Goal: Information Seeking & Learning: Learn about a topic

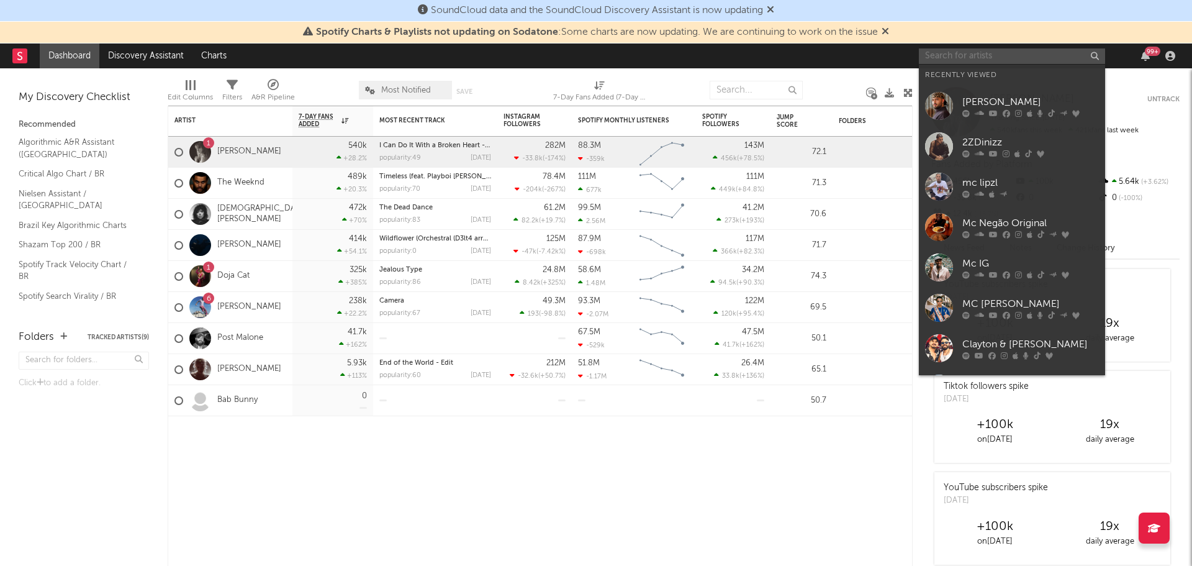
click at [942, 62] on input "text" at bounding box center [1012, 56] width 186 height 16
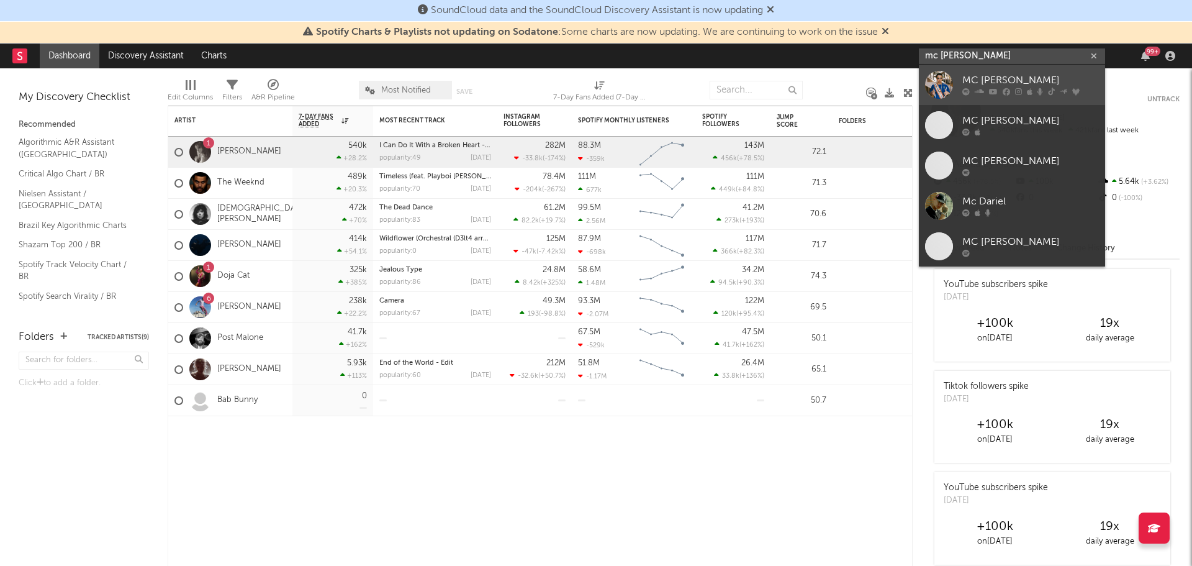
type input "mc hariel"
click at [968, 79] on div "[PERSON_NAME]" at bounding box center [1030, 80] width 137 height 15
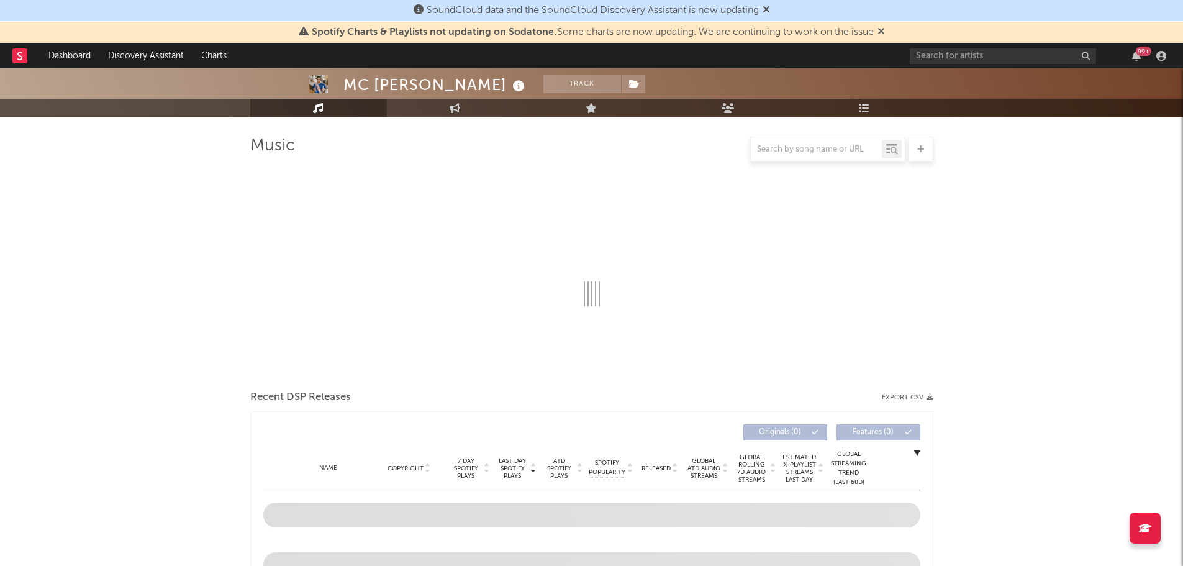
scroll to position [77, 0]
select select "6m"
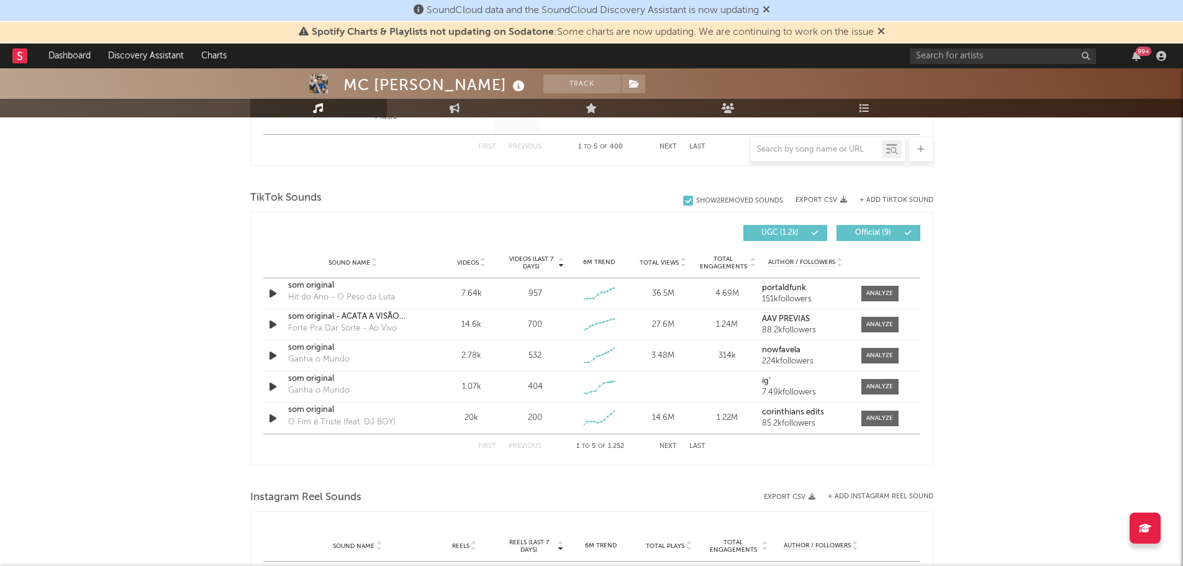
scroll to position [776, 0]
click at [801, 152] on input "text" at bounding box center [816, 150] width 131 height 10
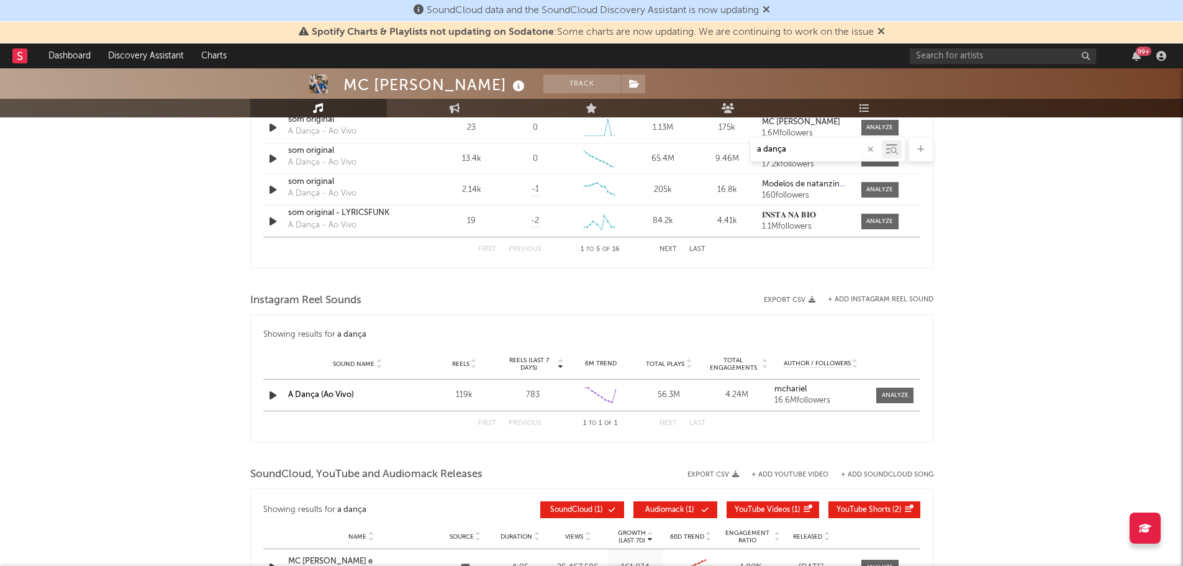
scroll to position [662, 0]
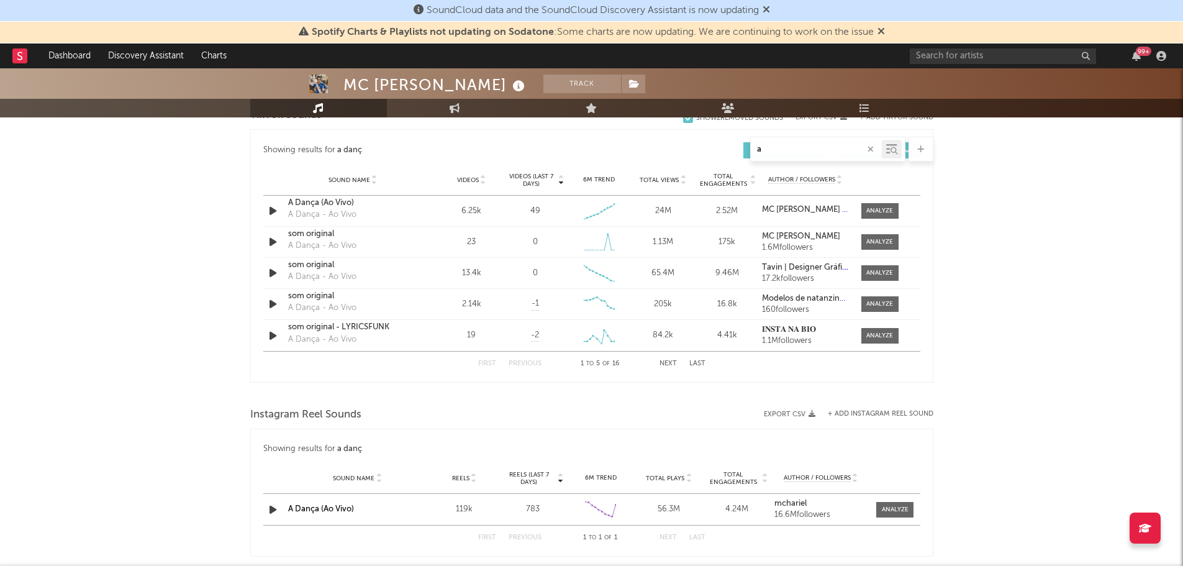
type input "a"
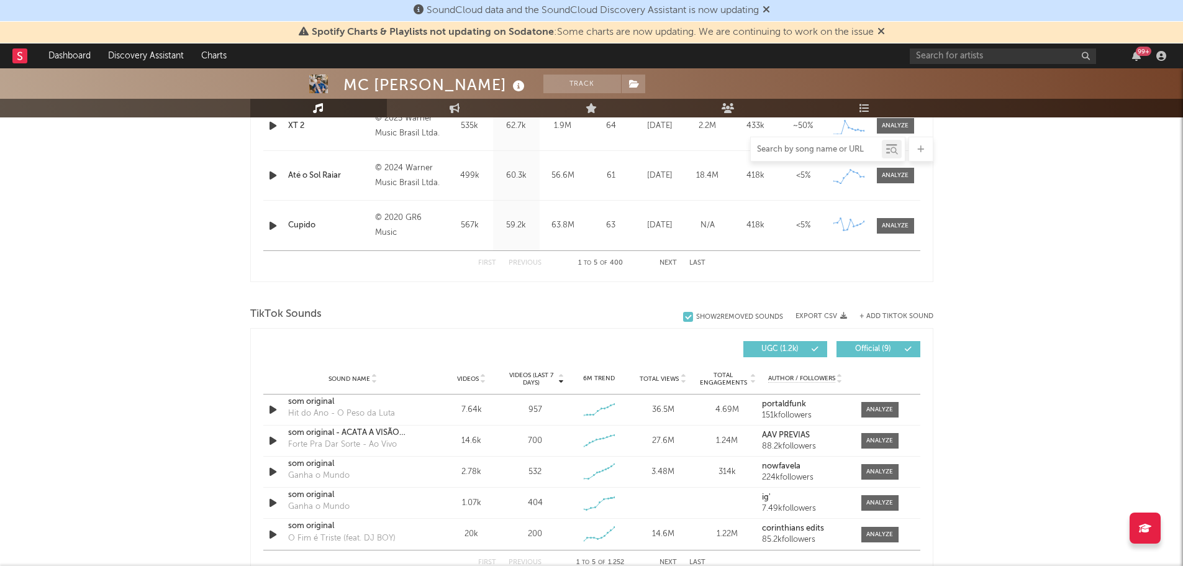
type input "a"
type input "t"
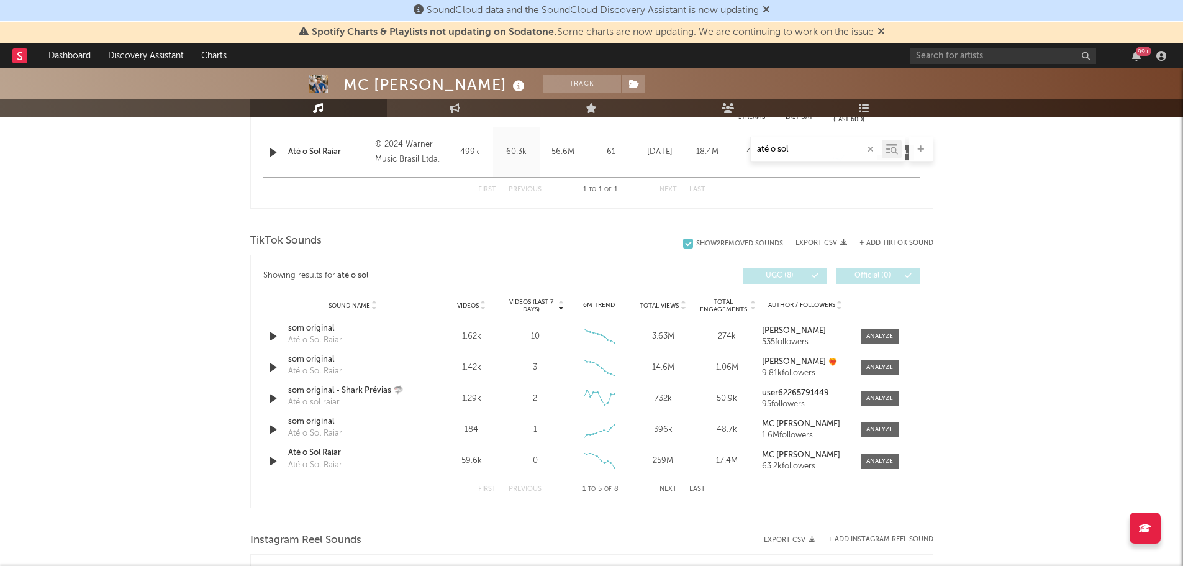
scroll to position [534, 0]
type input "até o sol"
drag, startPoint x: 851, startPoint y: 153, endPoint x: 670, endPoint y: 133, distance: 181.8
click at [670, 133] on div "Music até o sol Total Artist Consumption Luminate - Daily Luminate - Weekly BMA…" at bounding box center [591, 339] width 683 height 1325
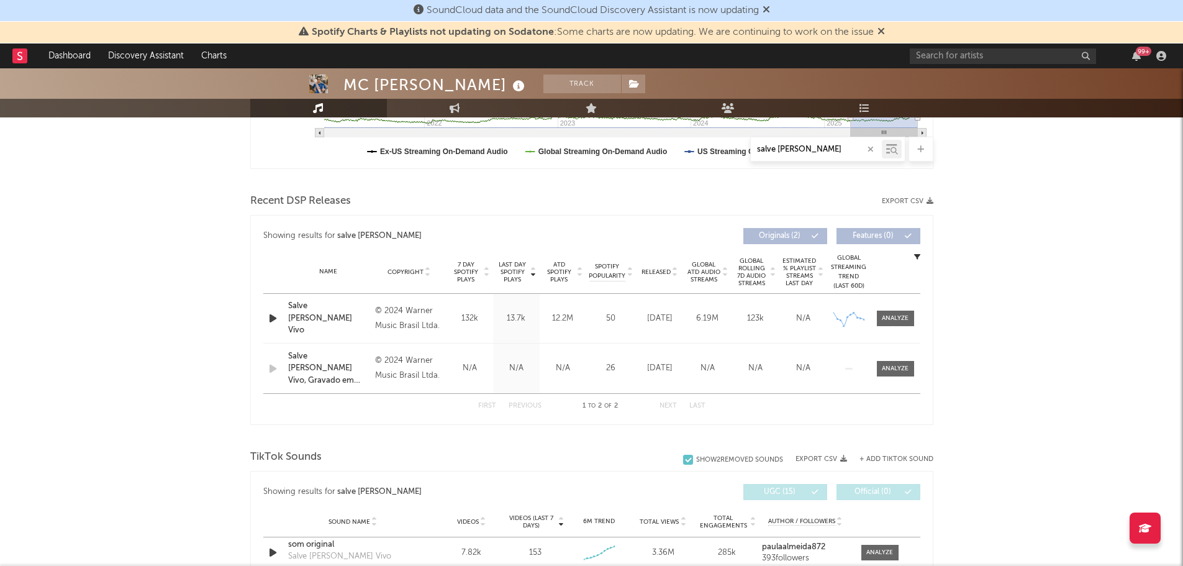
scroll to position [369, 0]
type input "salve jorge"
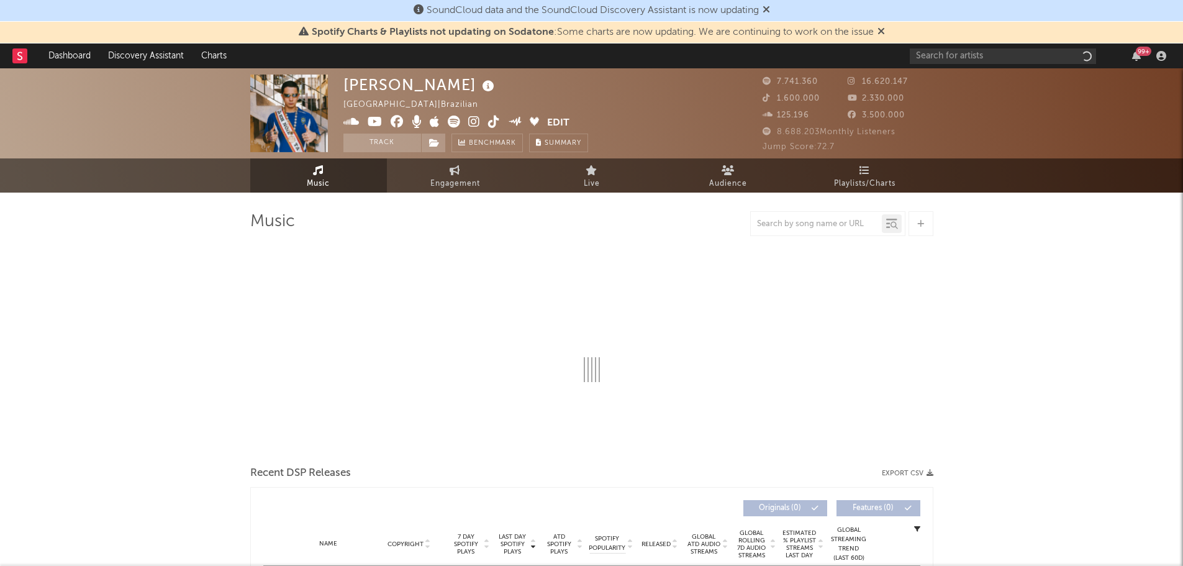
select select "6m"
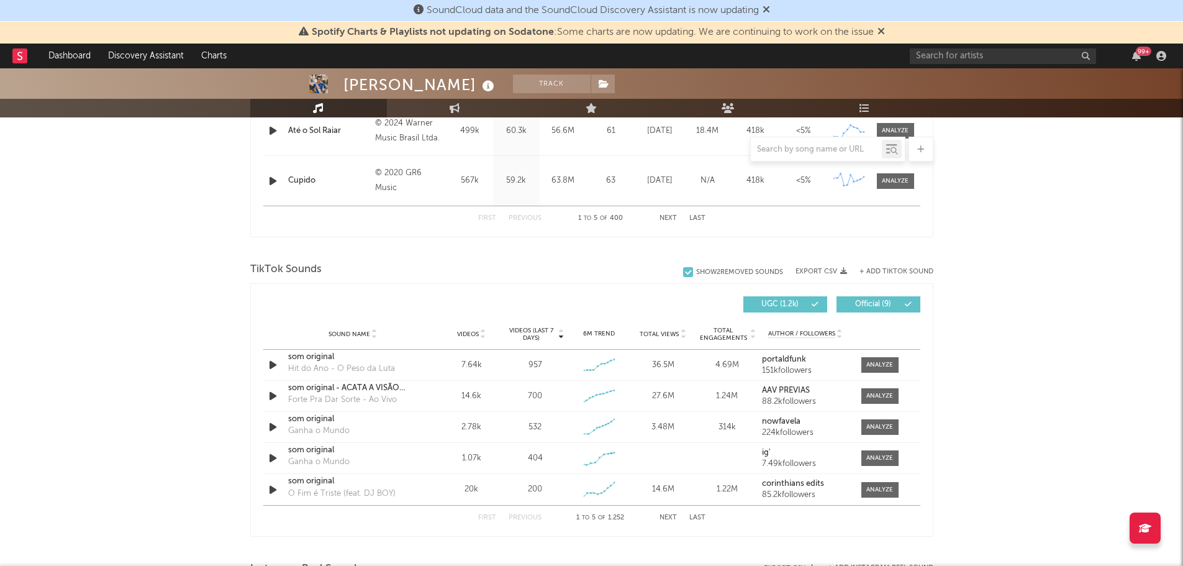
scroll to position [865, 0]
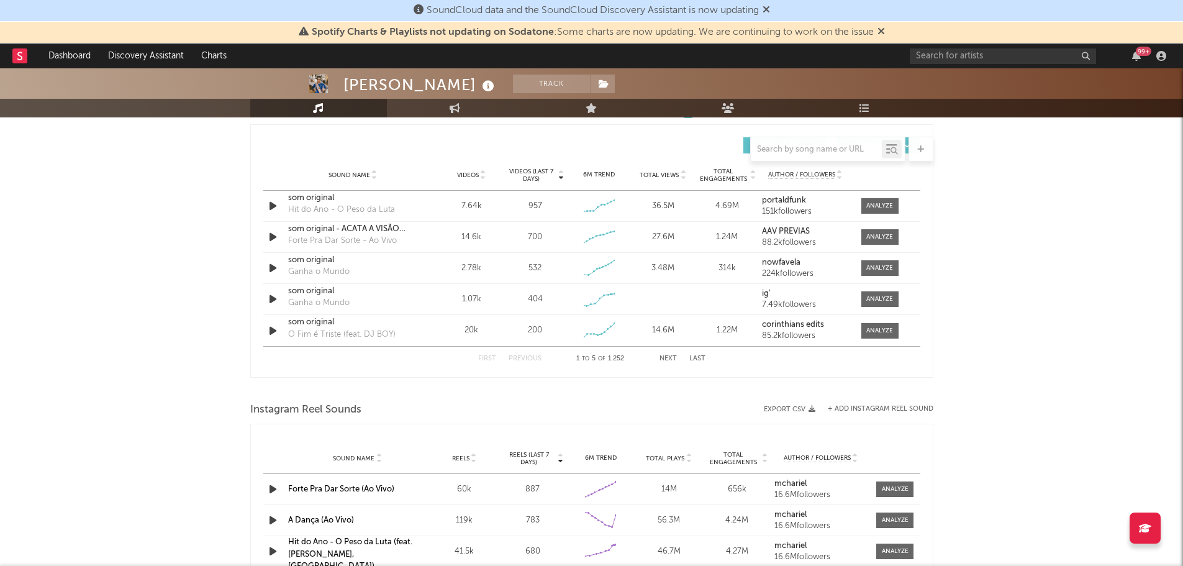
click at [705, 177] on span "Total Engagements" at bounding box center [723, 175] width 50 height 15
click at [465, 177] on span "Videos" at bounding box center [468, 174] width 22 height 7
click at [558, 171] on icon at bounding box center [561, 172] width 6 height 5
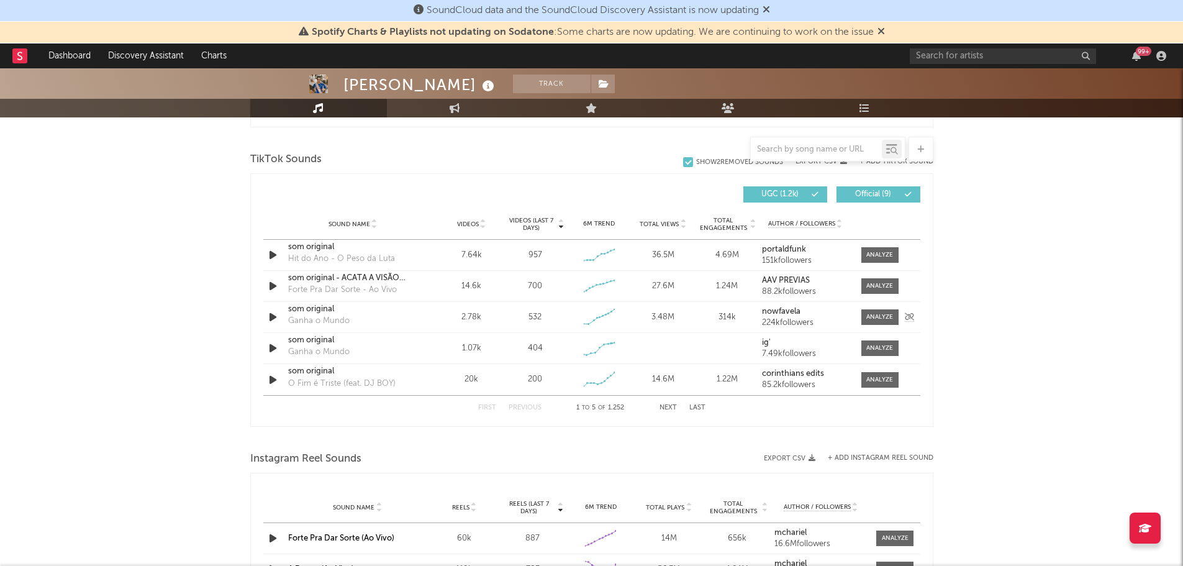
scroll to position [814, 0]
